Goal: Transaction & Acquisition: Download file/media

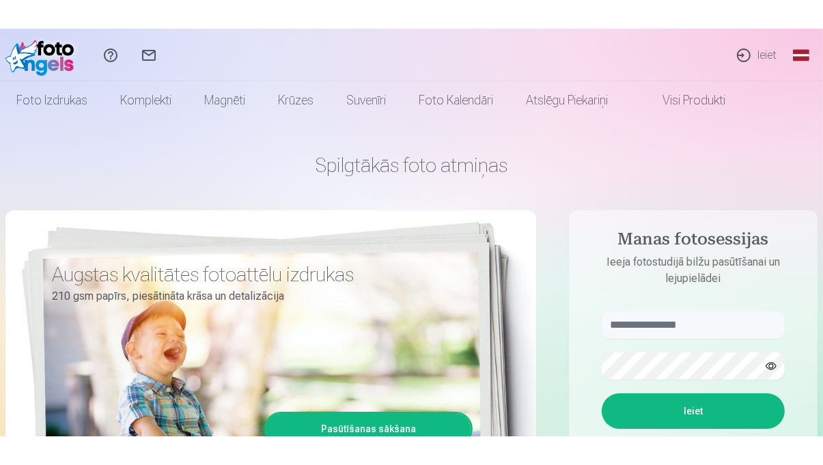
scroll to position [2, 0]
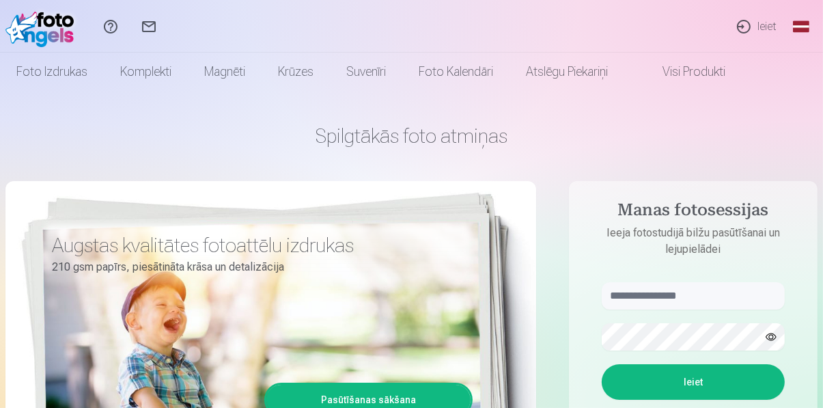
click at [763, 25] on link "Ieiet" at bounding box center [756, 26] width 63 height 53
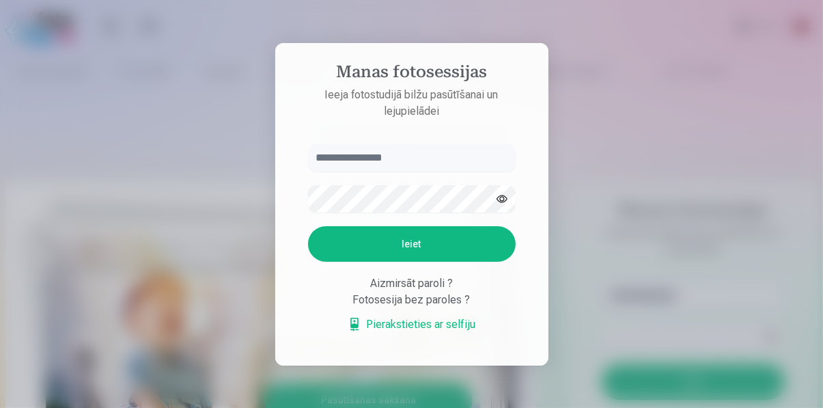
click at [346, 171] on input "text" at bounding box center [412, 157] width 208 height 27
click at [350, 171] on input "text" at bounding box center [412, 157] width 208 height 27
click at [384, 171] on input "text" at bounding box center [412, 157] width 208 height 27
type input "**********"
click at [773, 407] on div at bounding box center [411, 204] width 823 height 408
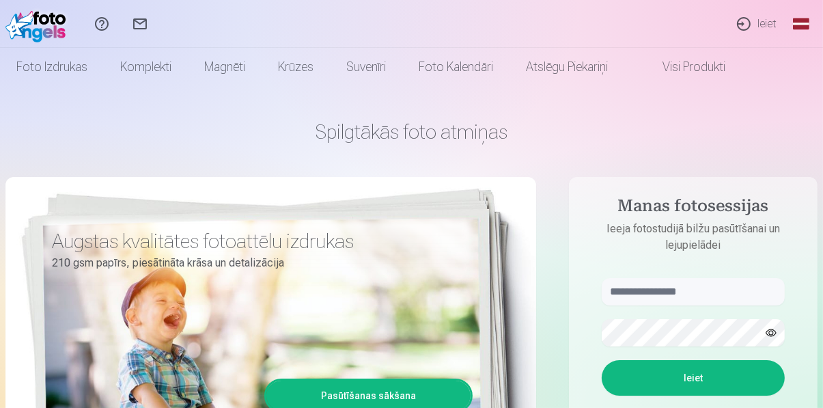
scroll to position [5, 0]
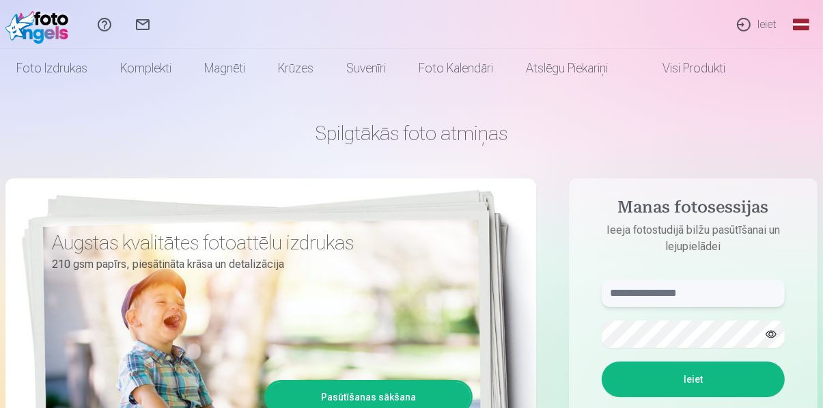
click at [664, 294] on input "text" at bounding box center [693, 292] width 183 height 27
type input "**********"
click at [602, 361] on button "Ieiet" at bounding box center [693, 379] width 183 height 36
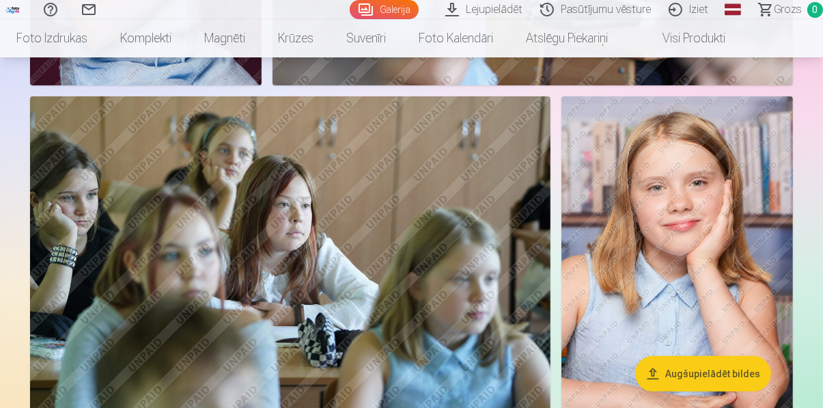
scroll to position [4941, 0]
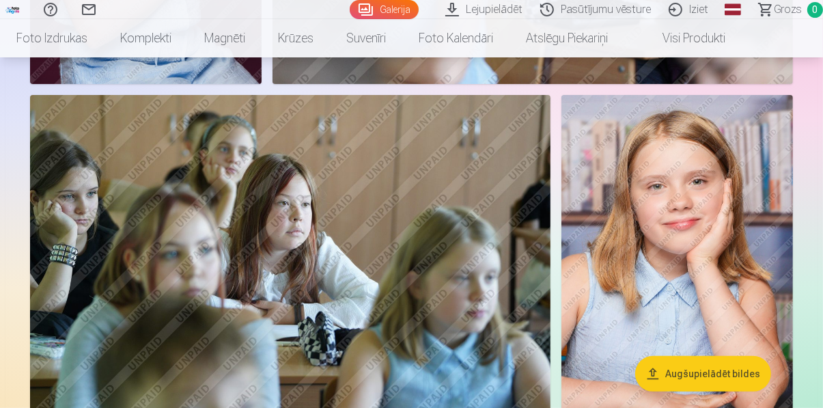
click at [728, 391] on button "Augšupielādēt bildes" at bounding box center [703, 374] width 136 height 36
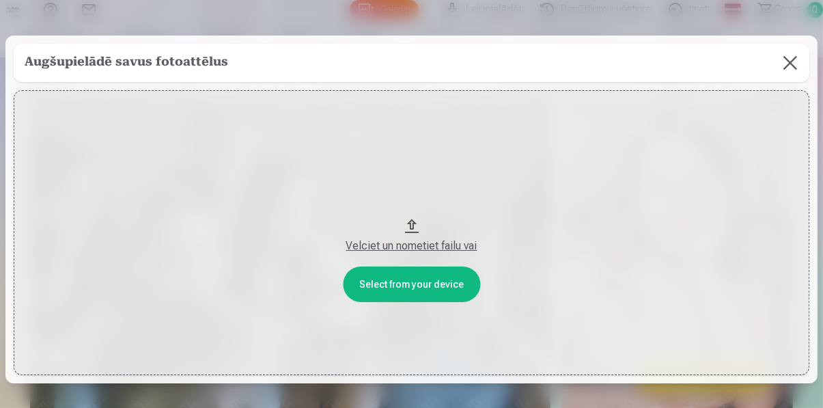
click at [783, 76] on button at bounding box center [790, 63] width 38 height 38
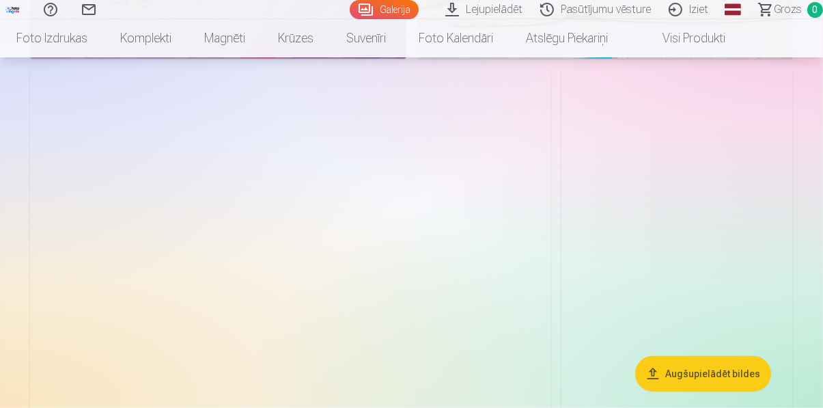
scroll to position [5900, 0]
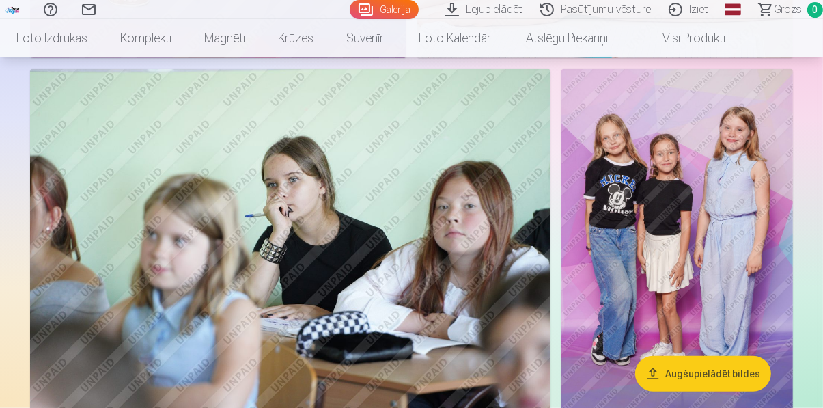
click at [729, 339] on img at bounding box center [678, 242] width 232 height 347
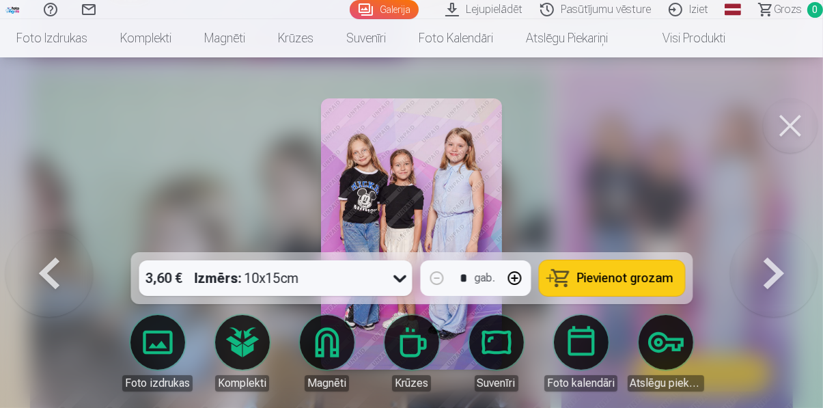
click at [785, 130] on button at bounding box center [790, 125] width 55 height 55
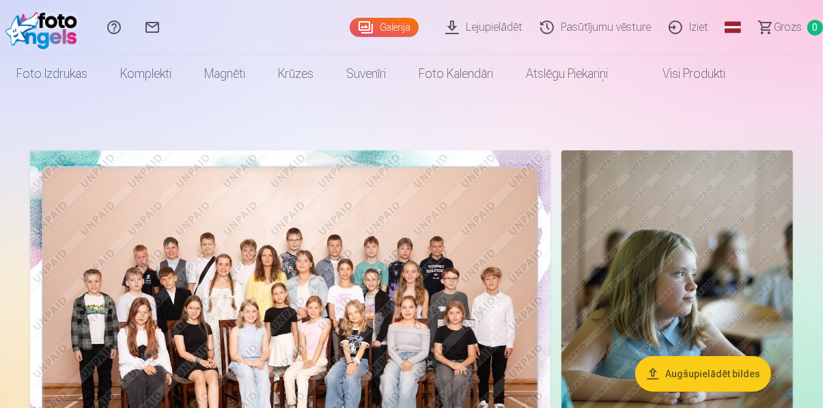
click at [494, 28] on link "Lejupielādēt" at bounding box center [486, 27] width 95 height 55
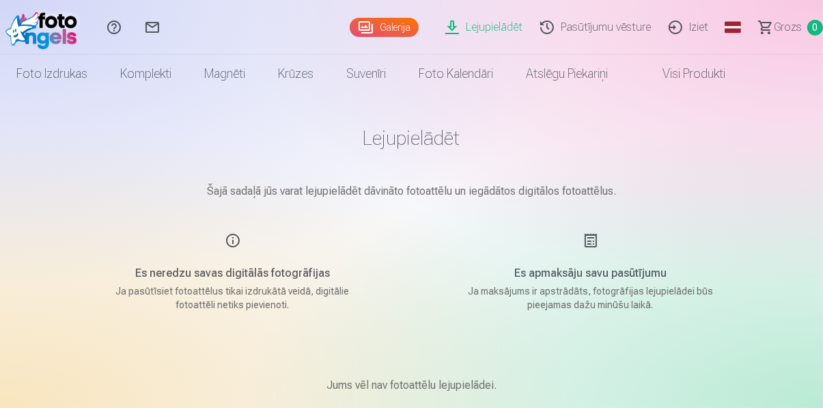
click at [396, 28] on link "Galerija" at bounding box center [384, 27] width 69 height 19
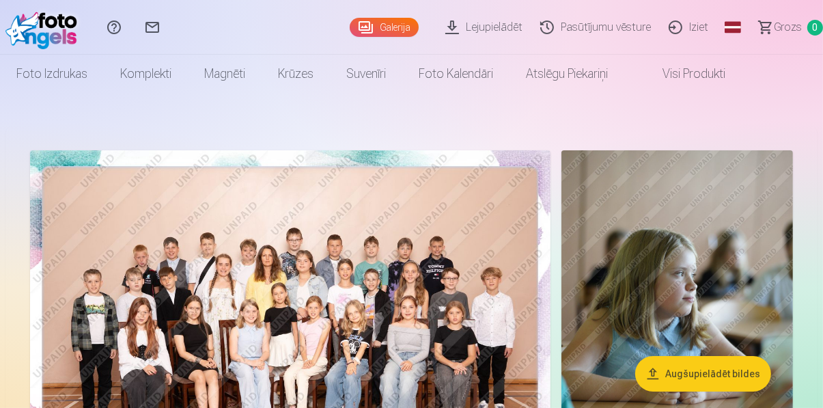
click at [492, 29] on link "Lejupielādēt" at bounding box center [486, 27] width 95 height 55
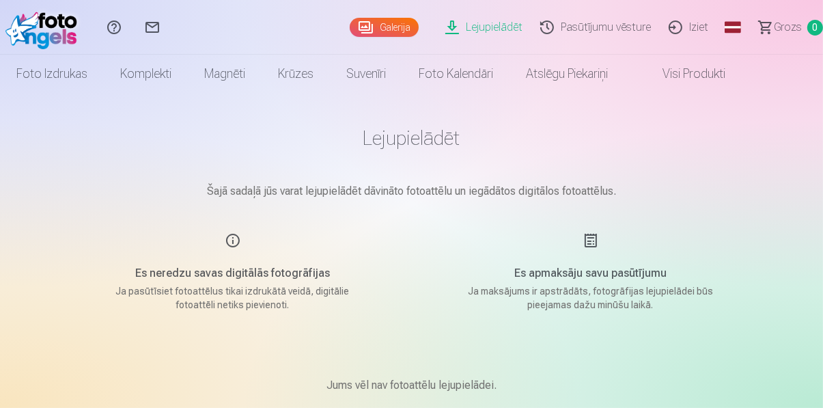
click at [392, 24] on link "Galerija" at bounding box center [384, 27] width 69 height 19
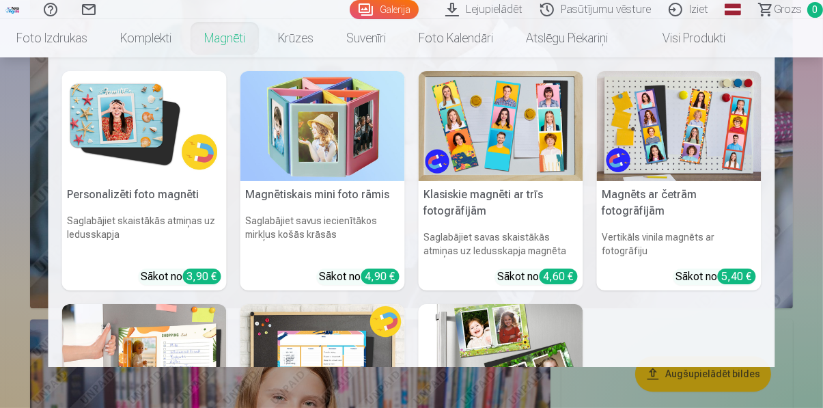
scroll to position [3145, 0]
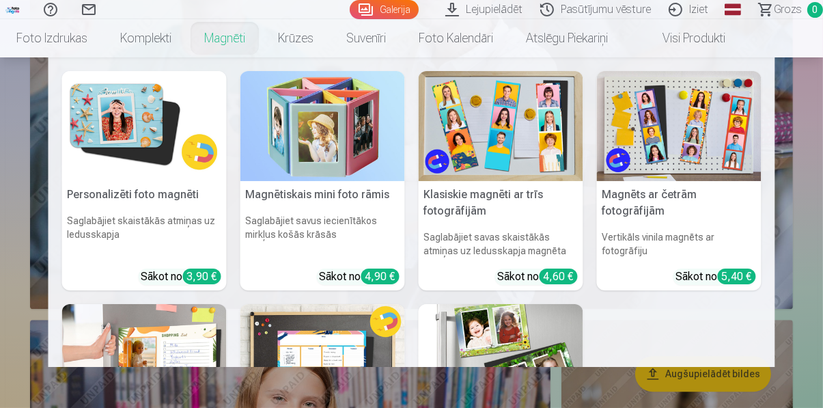
click at [228, 42] on link "Magnēti" at bounding box center [225, 38] width 74 height 38
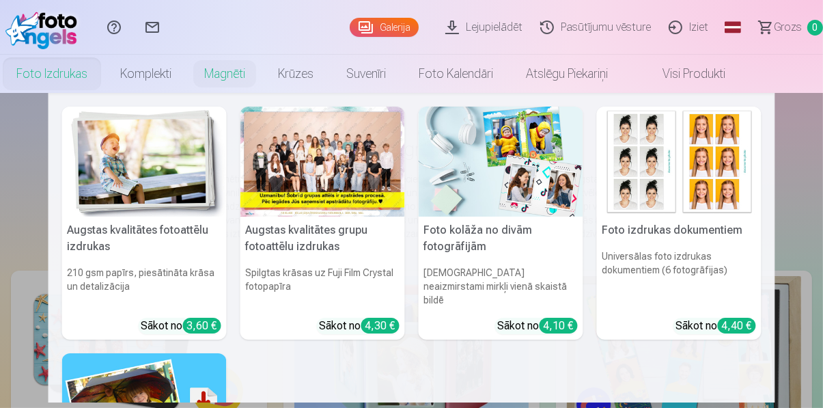
click at [59, 72] on link "Foto izdrukas" at bounding box center [52, 74] width 104 height 38
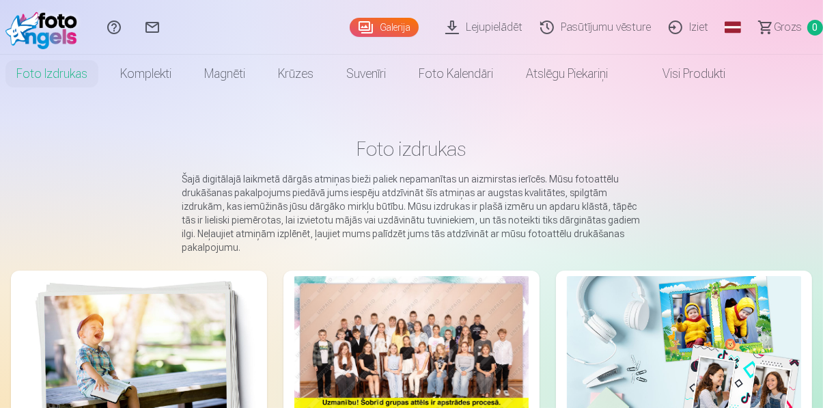
click at [402, 33] on link "Galerija" at bounding box center [384, 27] width 69 height 19
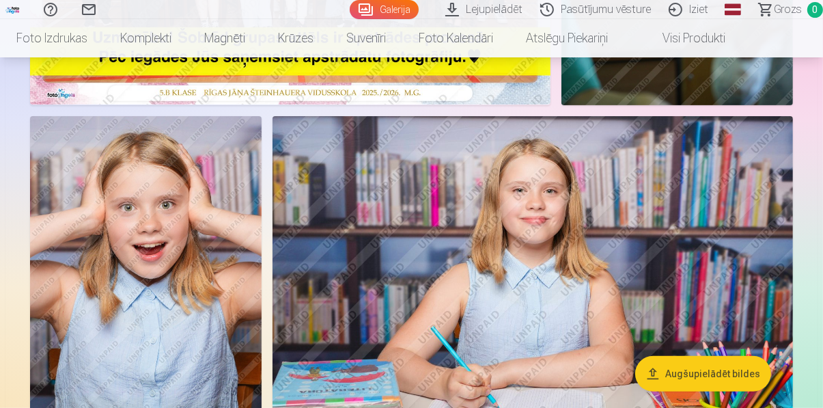
scroll to position [394, 0]
